Goal: Transaction & Acquisition: Purchase product/service

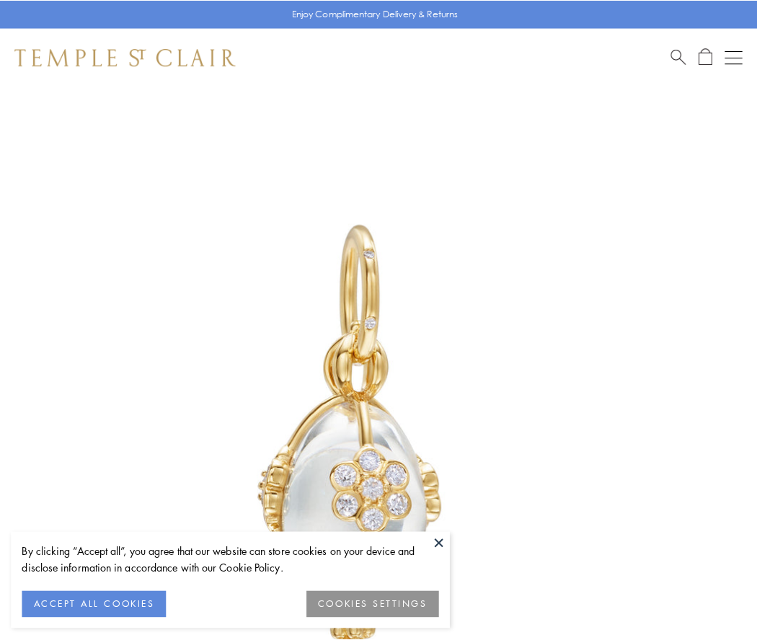
scroll to position [44, 0]
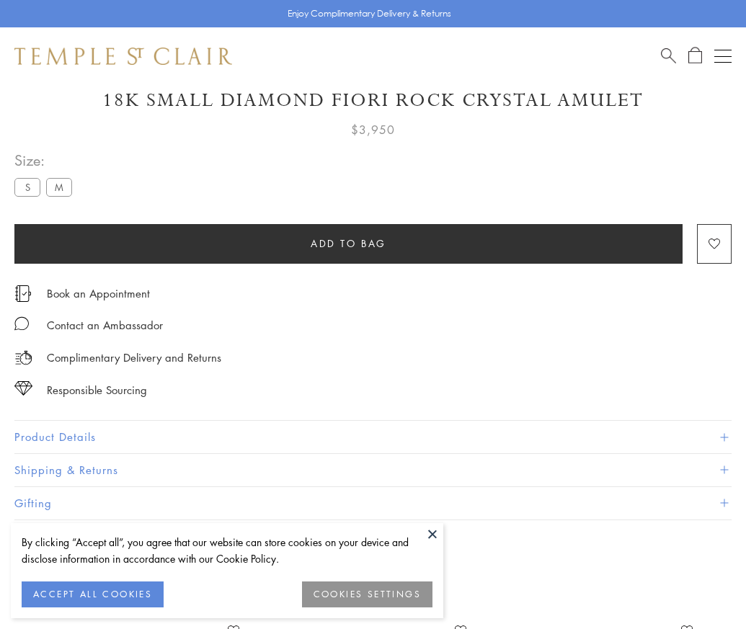
click at [348, 243] on span "Add to bag" at bounding box center [349, 244] width 76 height 16
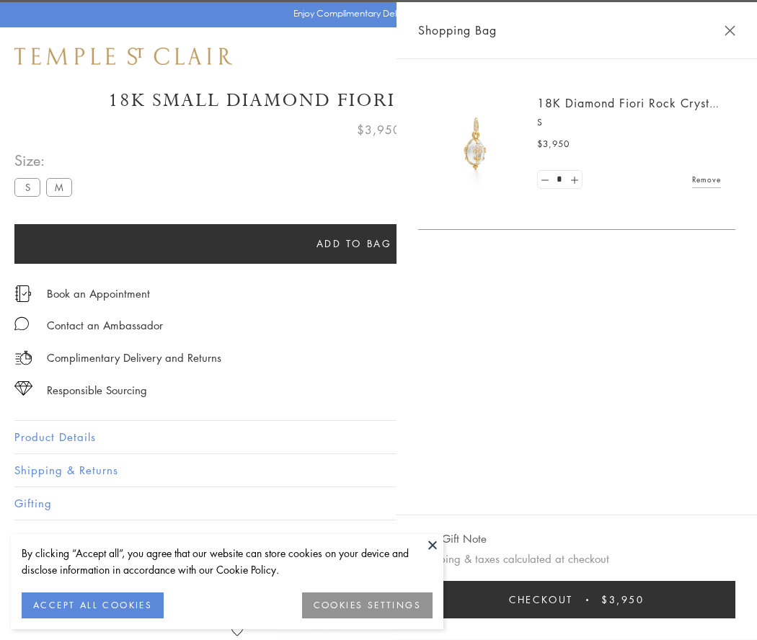
click at [613, 600] on button "Checkout $3,950" at bounding box center [576, 599] width 317 height 37
